Goal: Information Seeking & Learning: Understand process/instructions

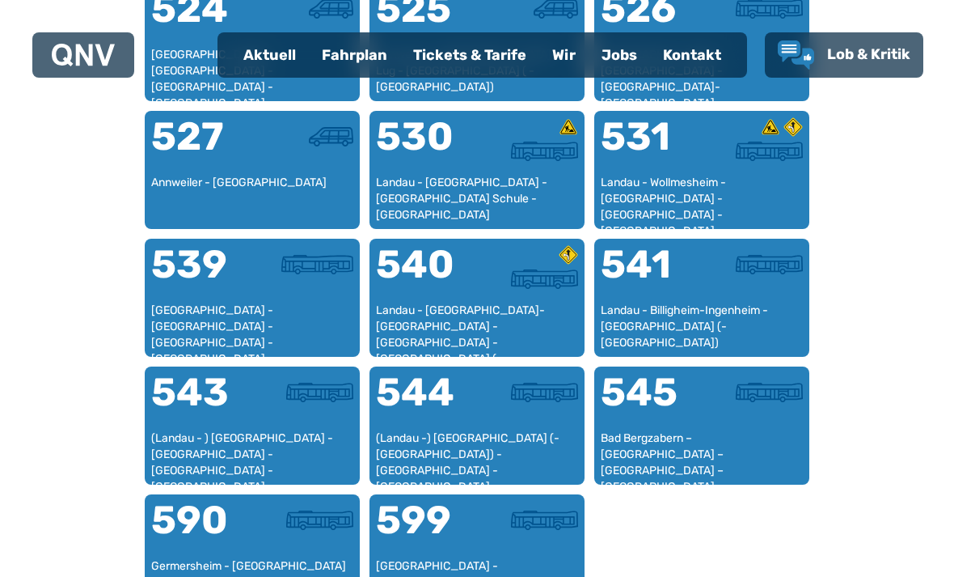
scroll to position [1380, 0]
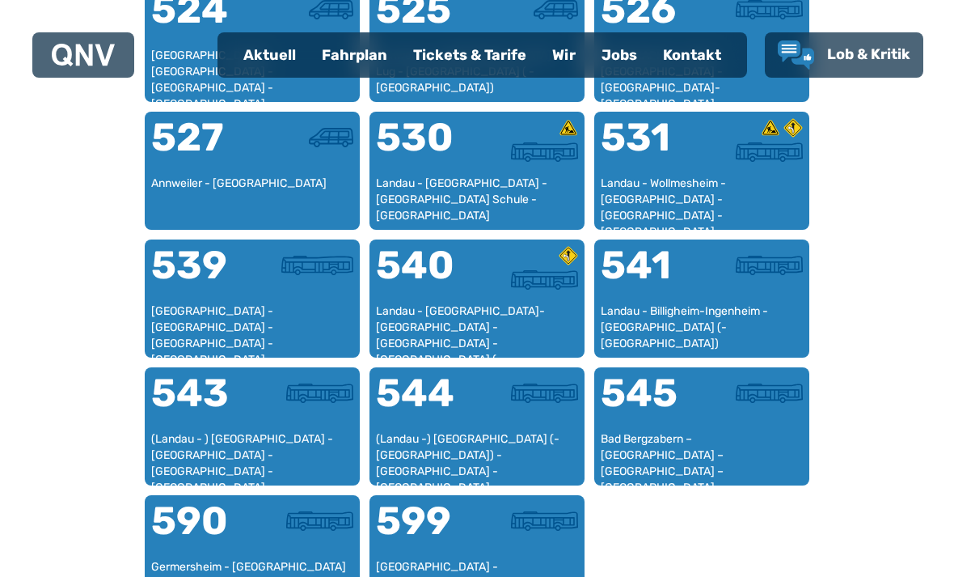
click at [506, 321] on div "Landau - [GEOGRAPHIC_DATA]-[GEOGRAPHIC_DATA] - [GEOGRAPHIC_DATA] - [GEOGRAPHIC_…" at bounding box center [477, 327] width 202 height 48
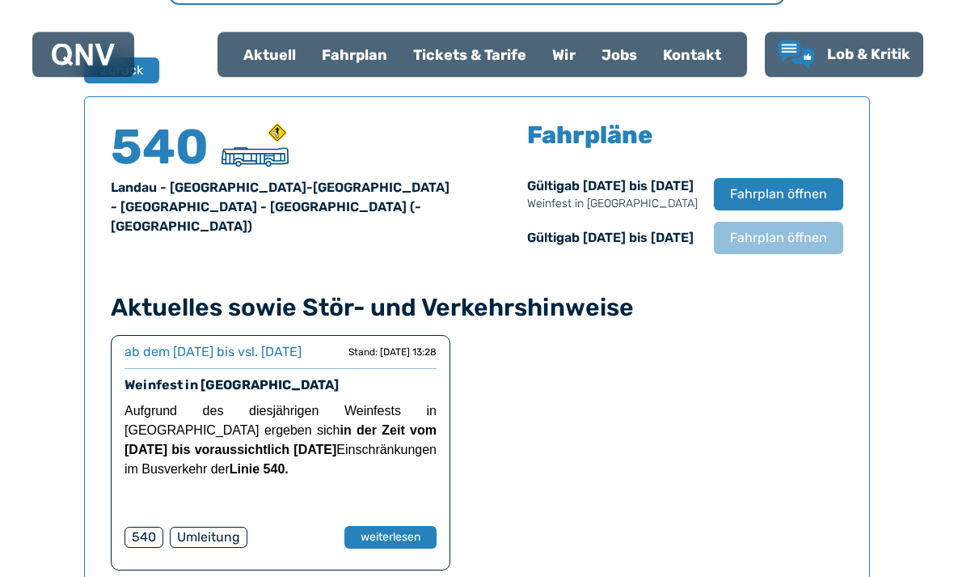
scroll to position [1046, 0]
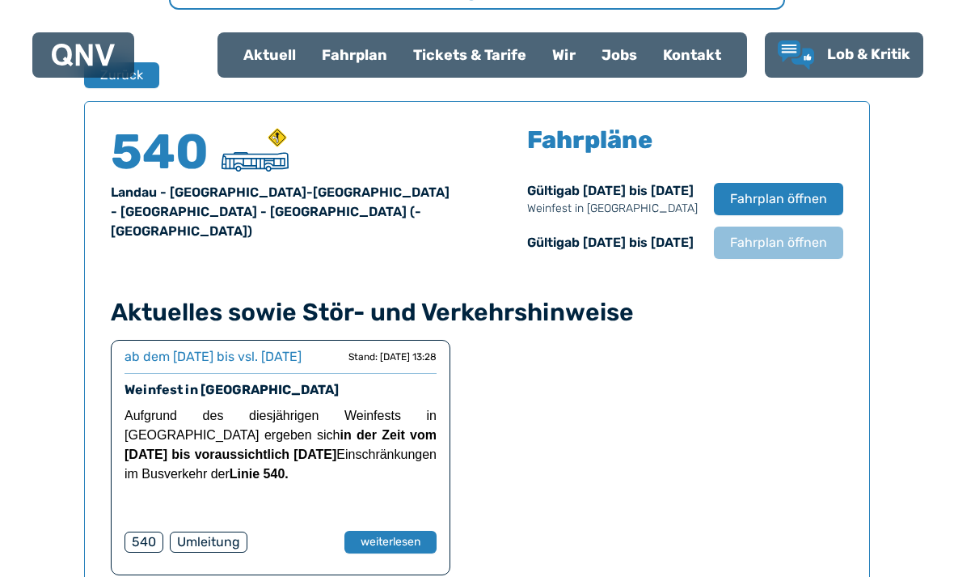
click at [817, 247] on span "Fahrplan öffnen" at bounding box center [778, 242] width 97 height 19
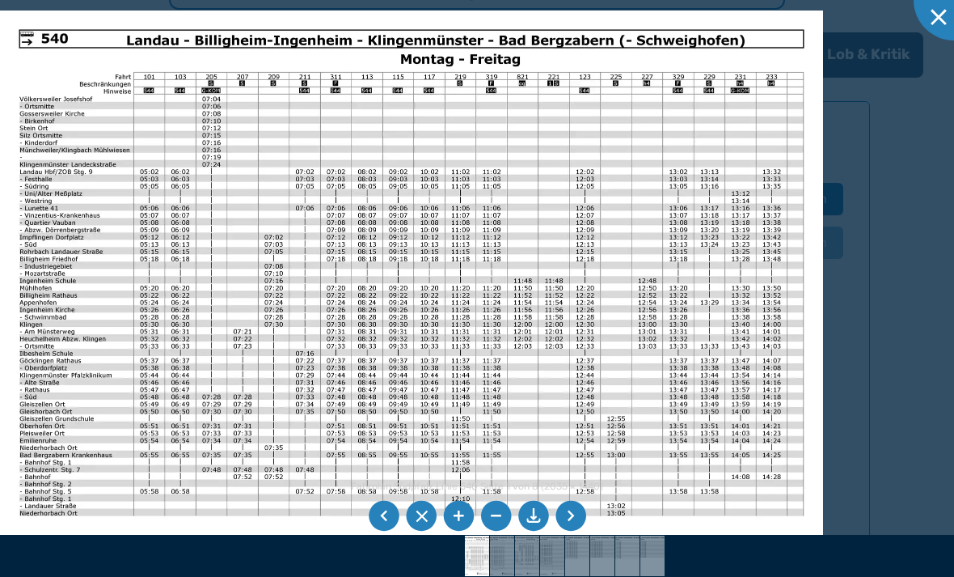
click at [569, 531] on li at bounding box center [570, 516] width 31 height 31
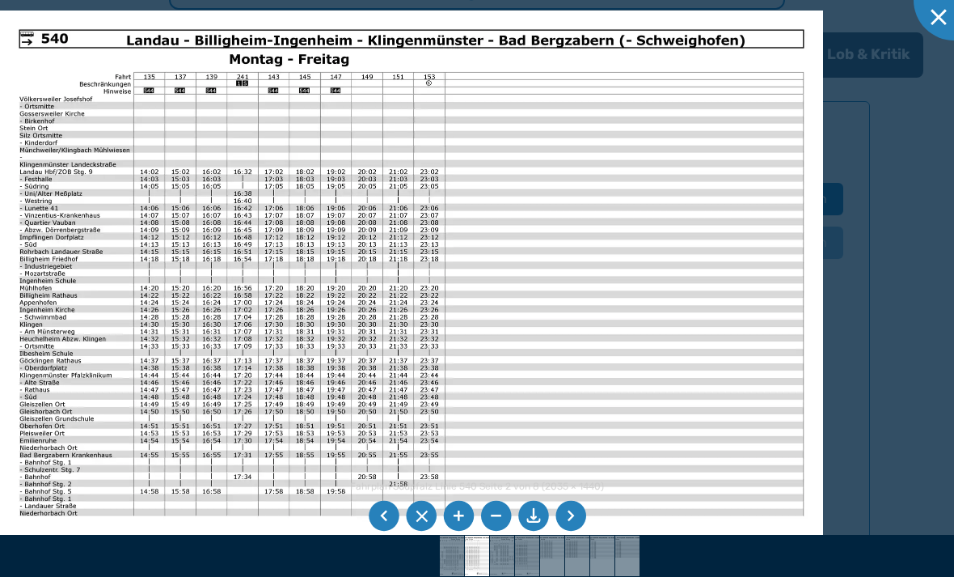
click at [574, 531] on li at bounding box center [570, 516] width 31 height 31
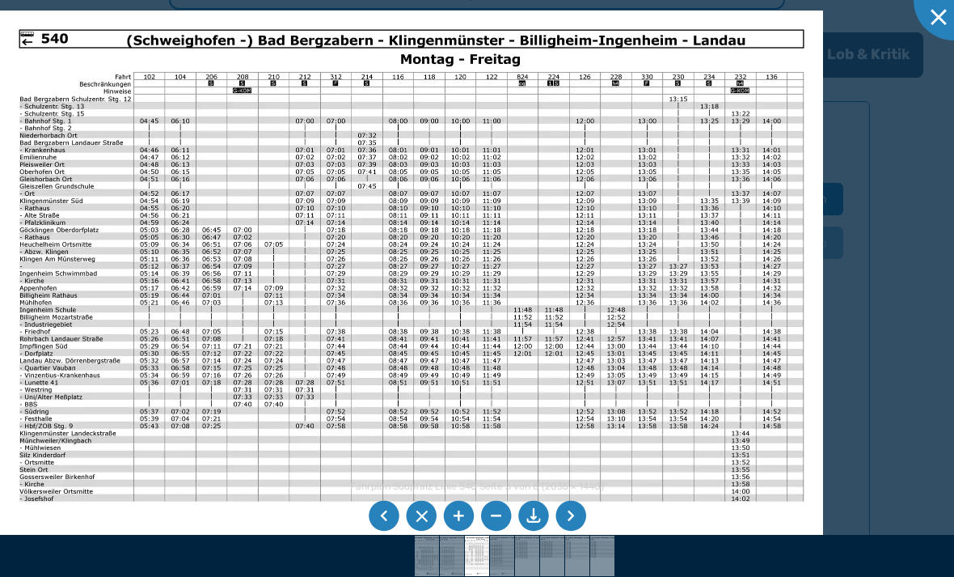
click at [577, 531] on li at bounding box center [570, 516] width 31 height 31
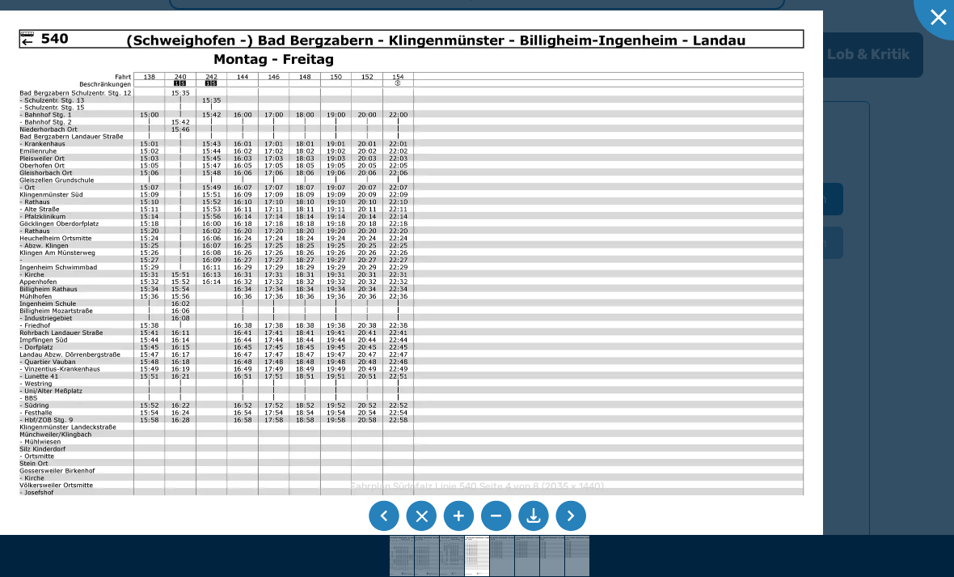
click at [572, 531] on li at bounding box center [570, 516] width 31 height 31
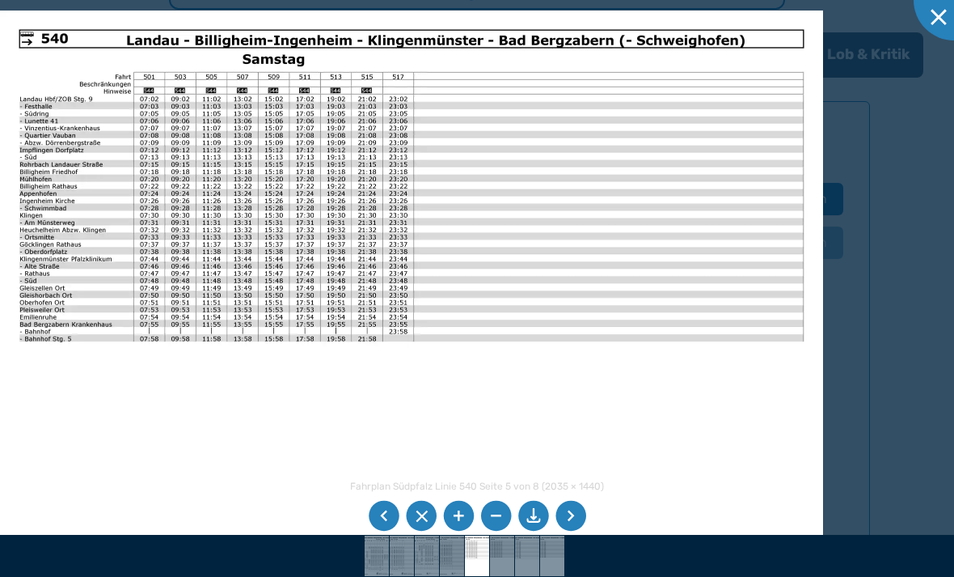
click at [572, 531] on li at bounding box center [570, 516] width 31 height 31
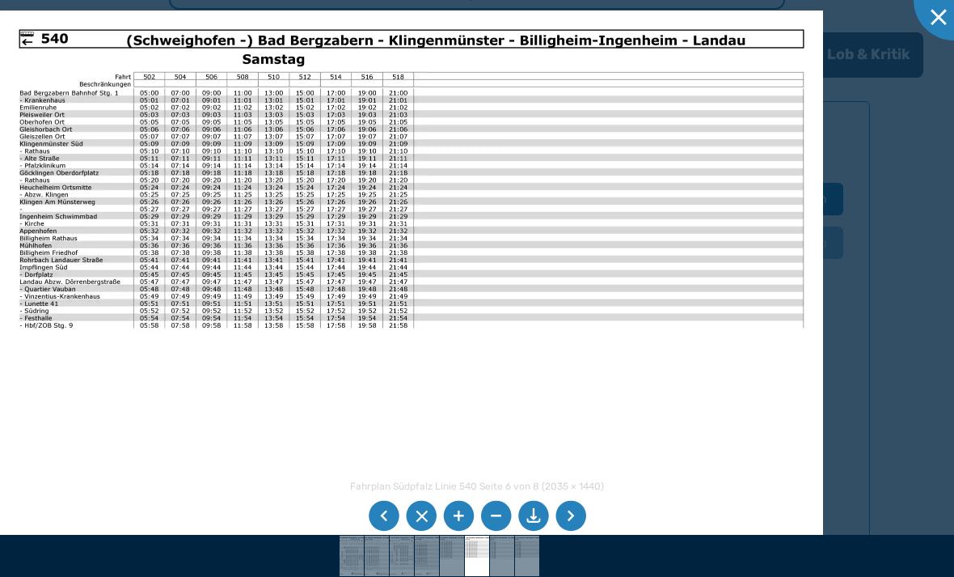
click at [574, 531] on li at bounding box center [570, 516] width 31 height 31
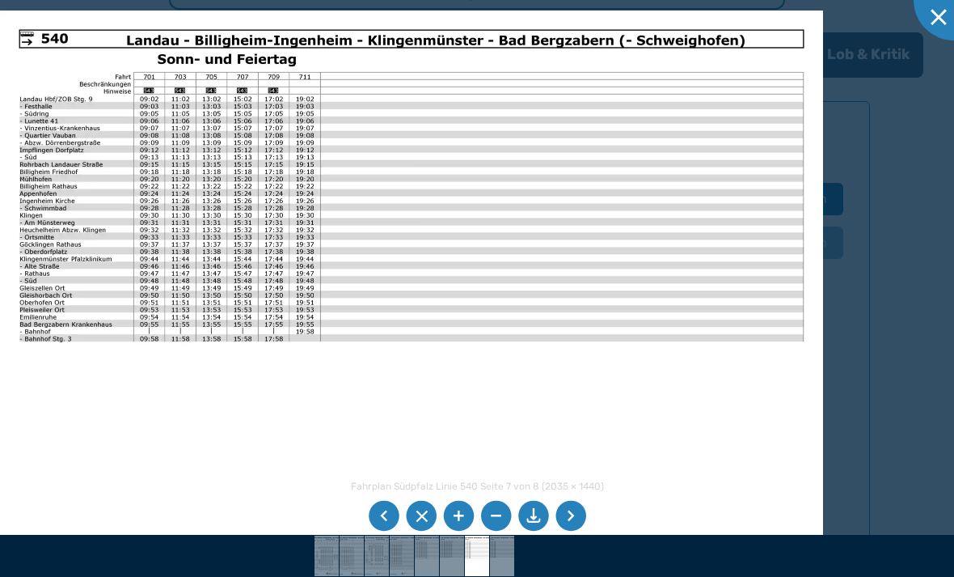
click at [387, 531] on li at bounding box center [384, 516] width 31 height 31
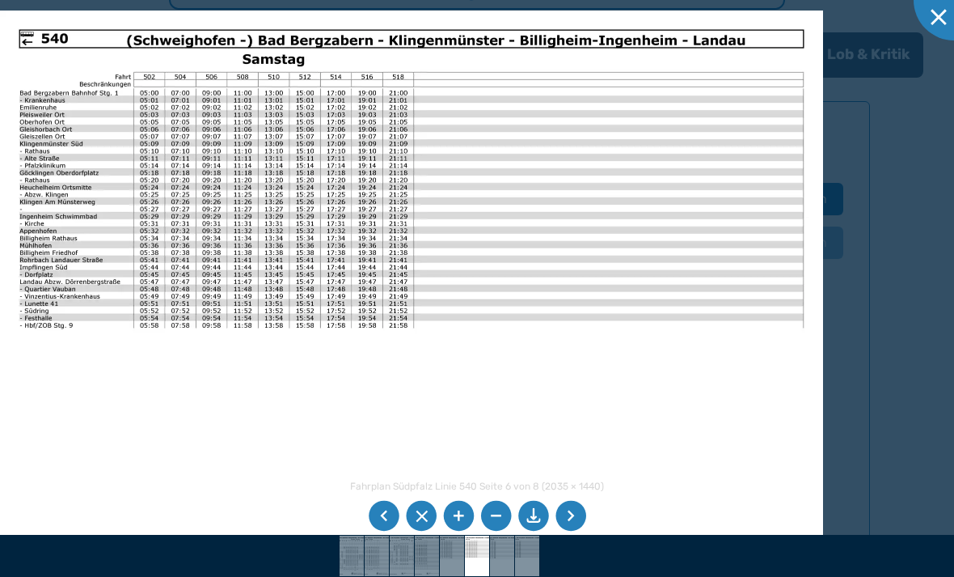
click at [577, 531] on li at bounding box center [570, 516] width 31 height 31
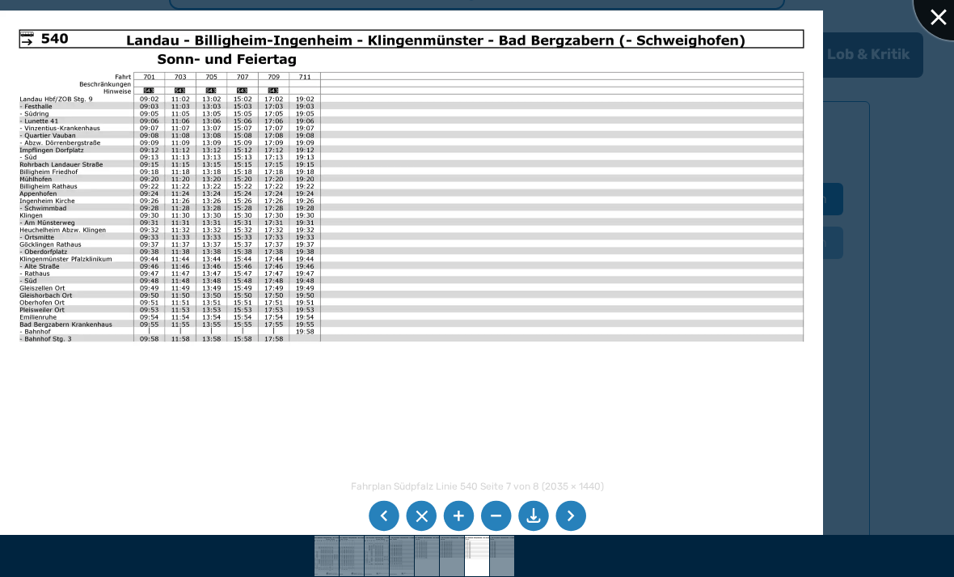
click at [939, 22] on div at bounding box center [954, 0] width 81 height 81
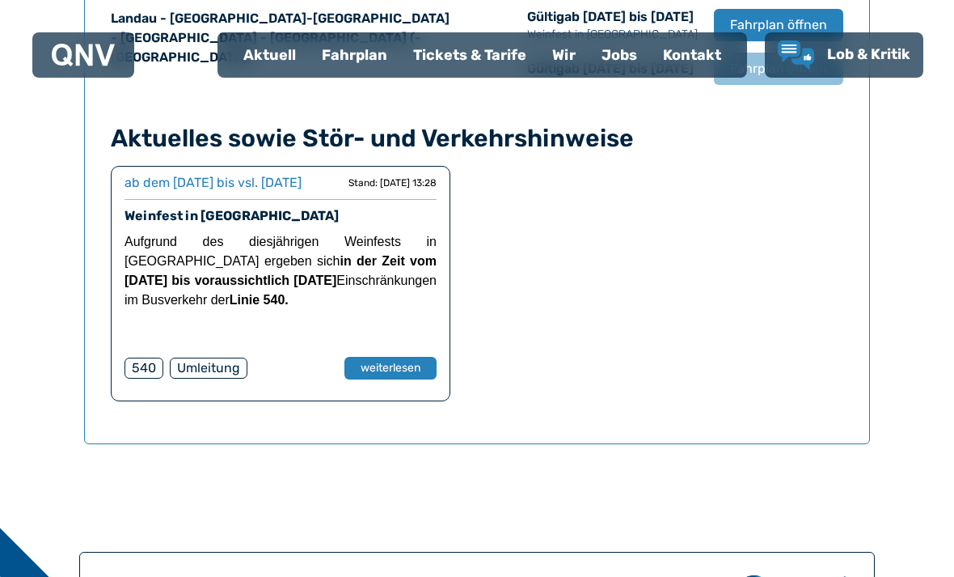
scroll to position [1272, 0]
